Goal: Find specific page/section: Find specific page/section

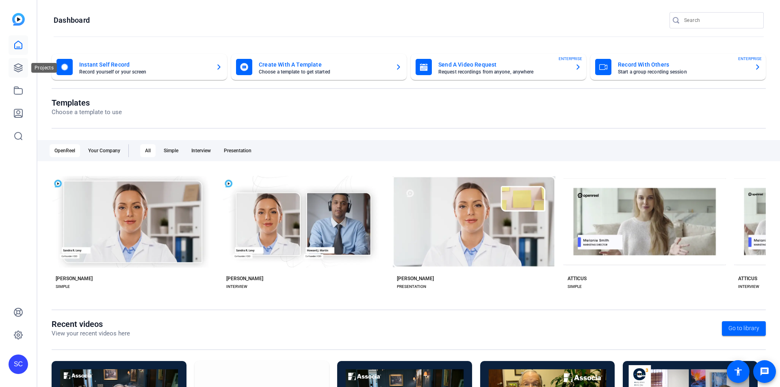
click at [19, 74] on link at bounding box center [18, 67] width 19 height 19
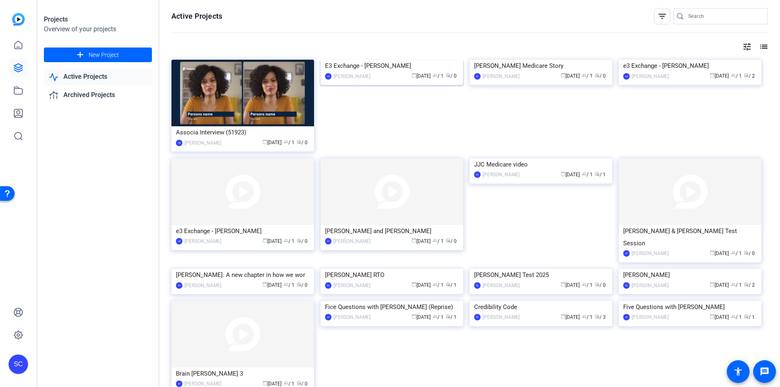
click at [431, 60] on img at bounding box center [391, 60] width 143 height 0
click at [686, 60] on img at bounding box center [690, 60] width 143 height 0
